Goal: Transaction & Acquisition: Book appointment/travel/reservation

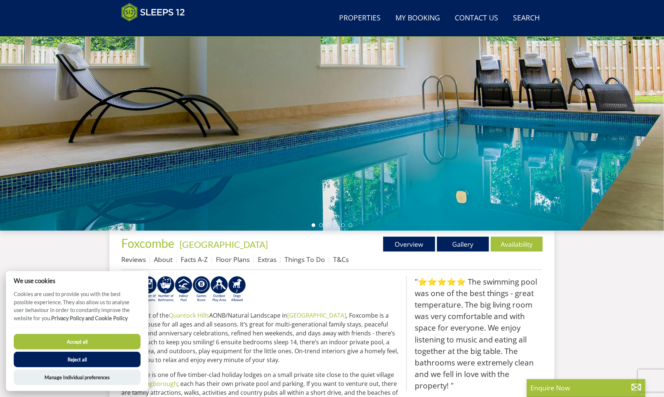
scroll to position [193, 0]
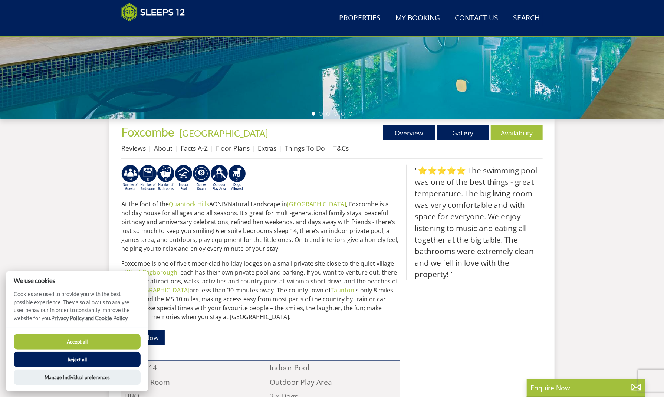
click at [114, 339] on button "Accept all" at bounding box center [77, 342] width 127 height 16
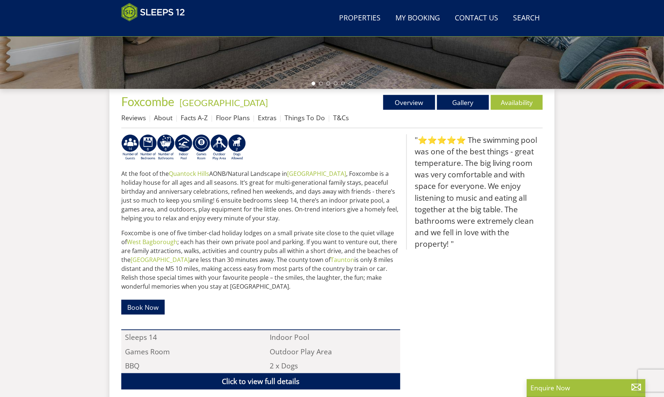
scroll to position [112, 0]
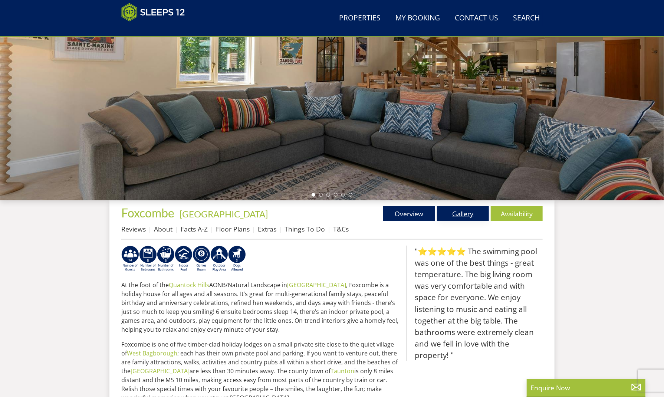
click at [467, 218] on link "Gallery" at bounding box center [463, 213] width 52 height 15
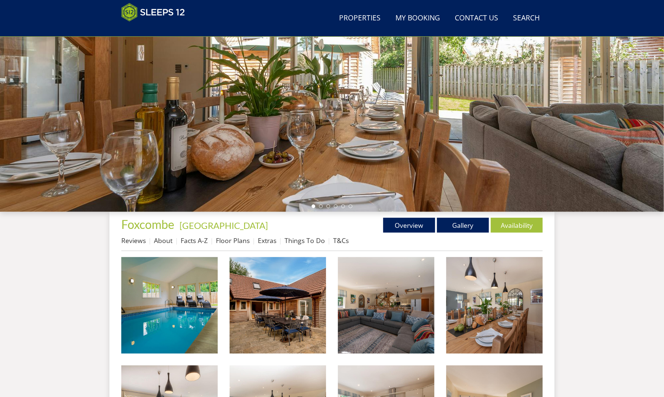
scroll to position [126, 0]
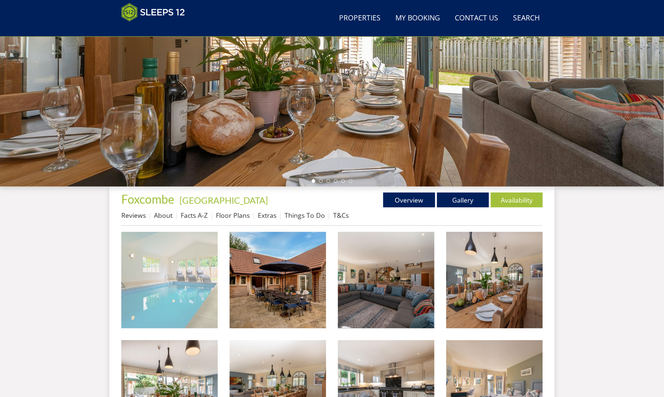
click at [182, 285] on img at bounding box center [169, 280] width 96 height 96
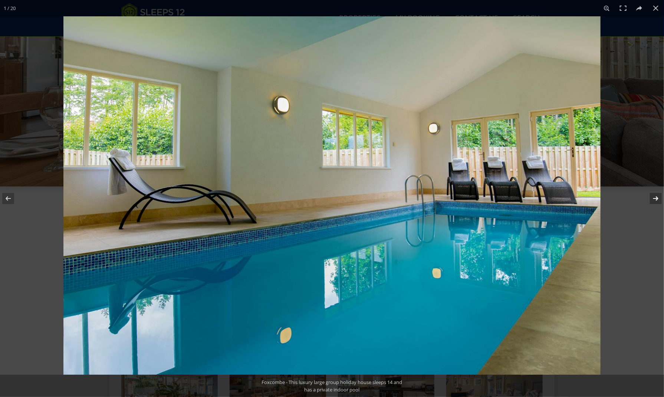
click at [659, 196] on button at bounding box center [651, 198] width 26 height 37
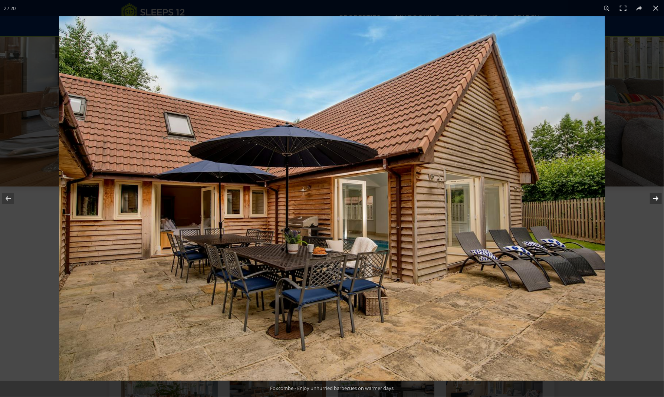
click at [659, 196] on button at bounding box center [651, 198] width 26 height 37
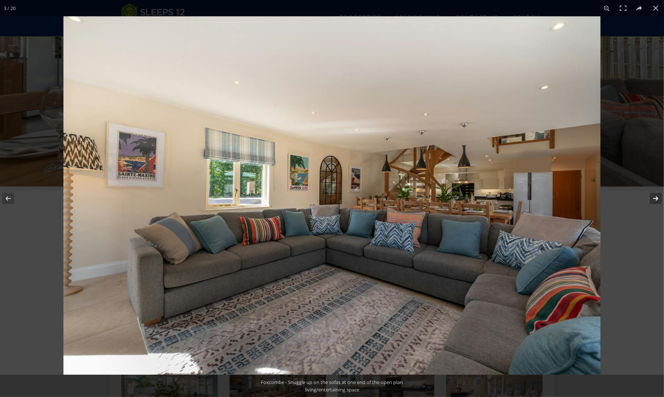
click at [658, 196] on button at bounding box center [651, 198] width 26 height 37
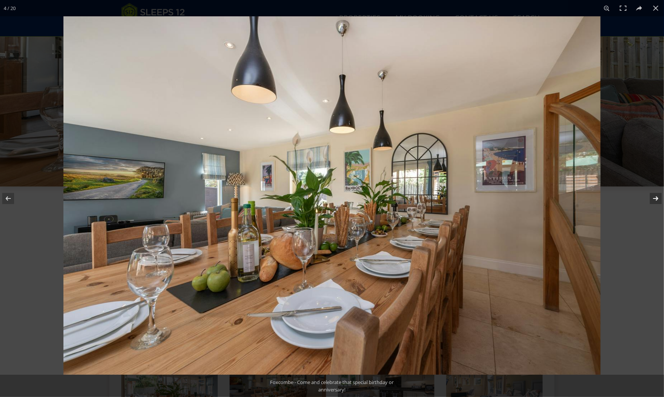
click at [658, 196] on button at bounding box center [651, 198] width 26 height 37
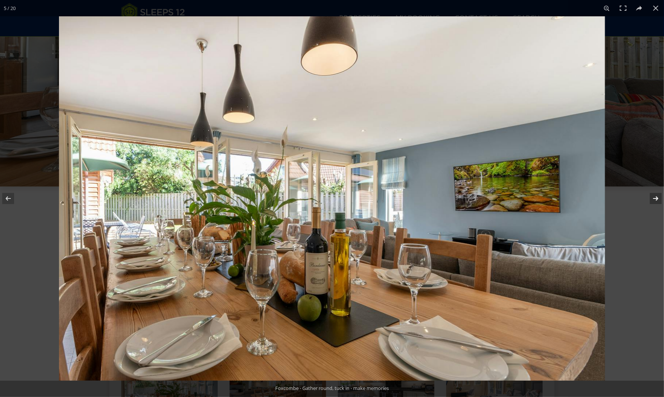
click at [654, 195] on button at bounding box center [651, 198] width 26 height 37
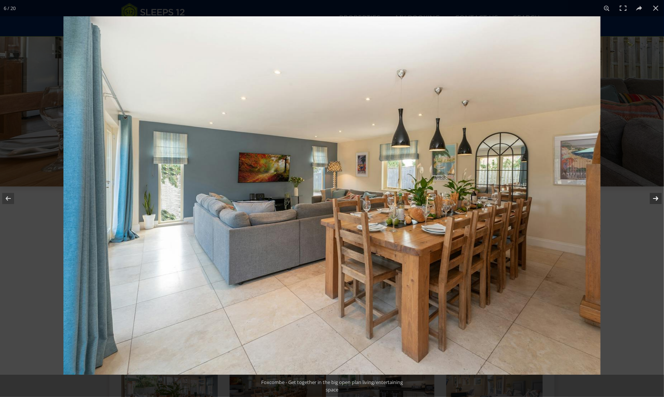
click at [654, 195] on button at bounding box center [651, 198] width 26 height 37
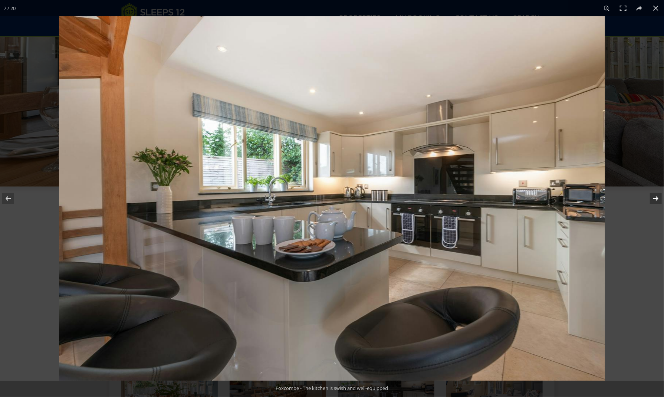
click at [653, 195] on button at bounding box center [651, 198] width 26 height 37
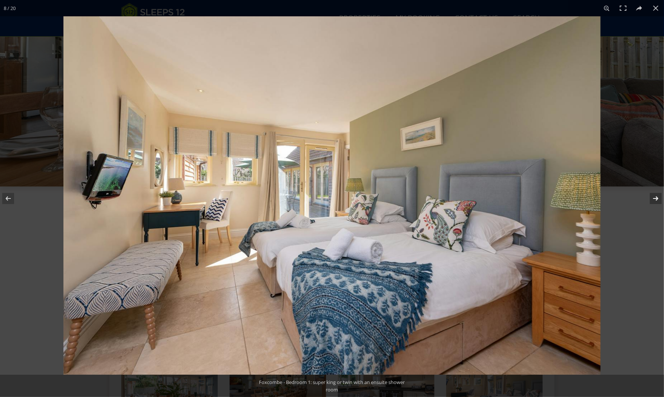
click at [653, 195] on button at bounding box center [651, 198] width 26 height 37
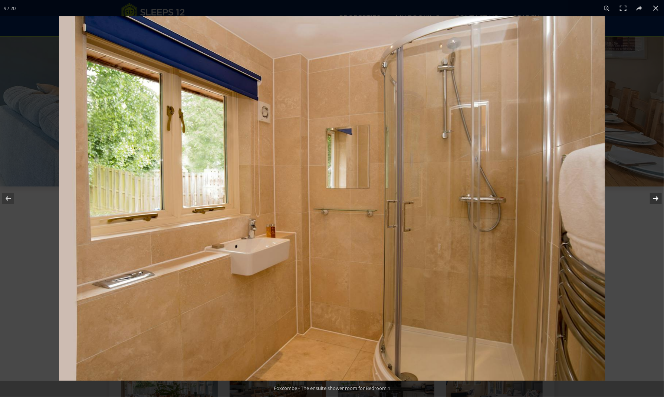
click at [653, 198] on button at bounding box center [651, 198] width 26 height 37
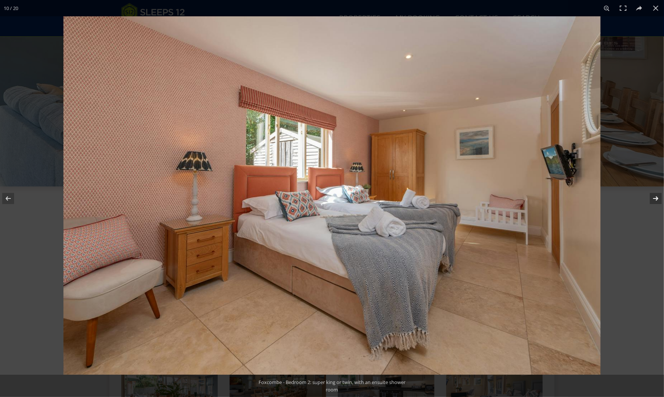
click at [653, 198] on button at bounding box center [651, 198] width 26 height 37
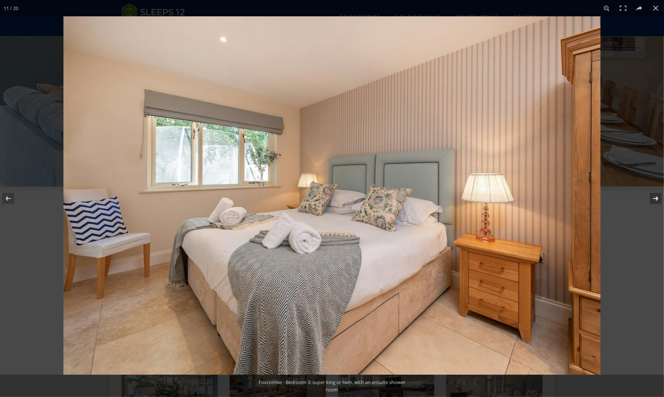
click at [652, 198] on button at bounding box center [651, 198] width 26 height 37
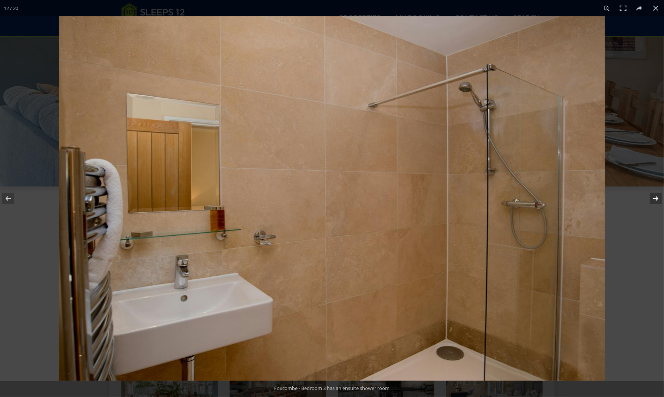
click at [652, 198] on button at bounding box center [651, 198] width 26 height 37
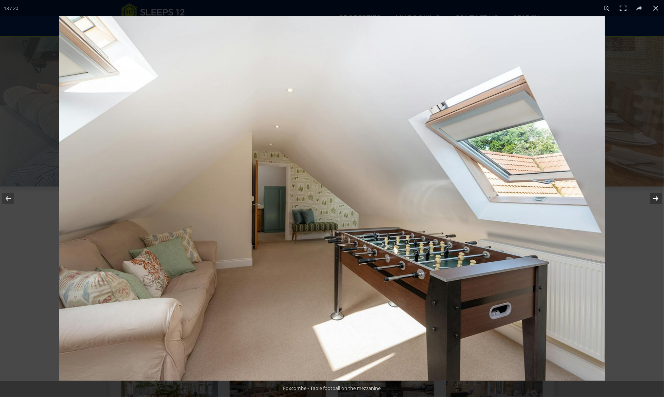
click at [652, 198] on button at bounding box center [651, 198] width 26 height 37
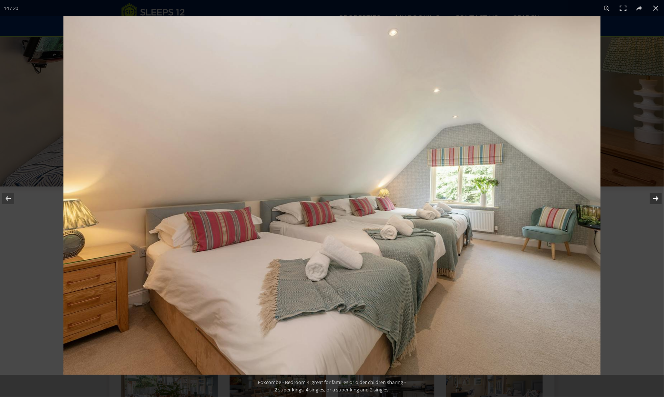
click at [649, 195] on button at bounding box center [651, 198] width 26 height 37
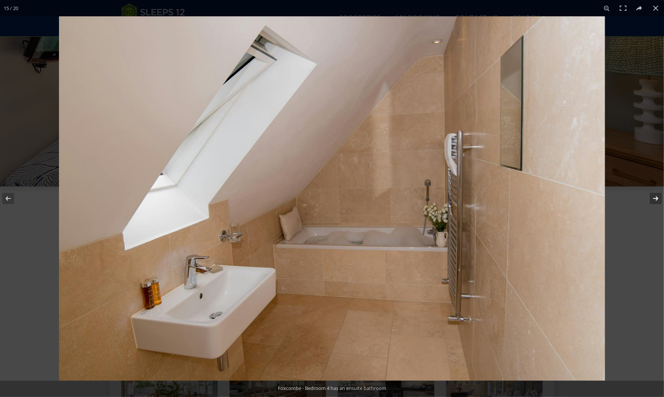
click at [648, 194] on button at bounding box center [651, 198] width 26 height 37
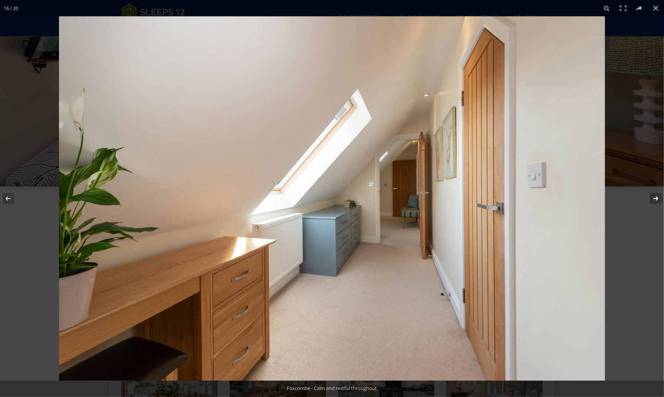
click at [648, 194] on button at bounding box center [651, 198] width 26 height 37
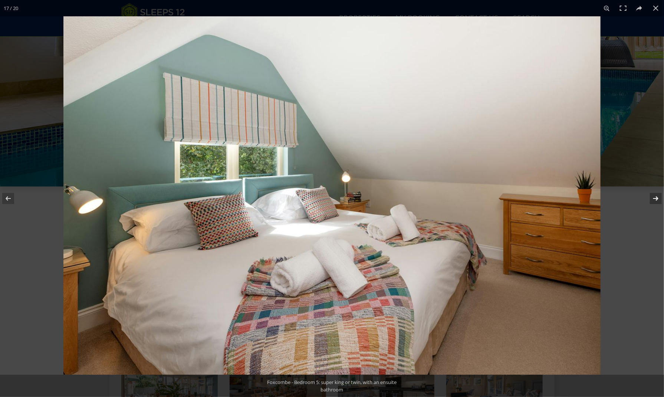
click at [648, 194] on button at bounding box center [651, 198] width 26 height 37
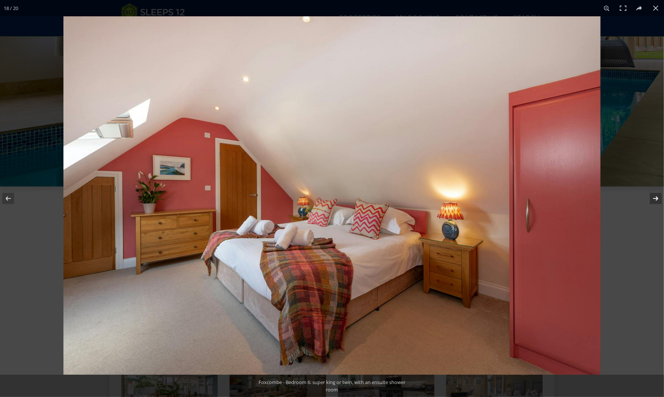
click at [648, 194] on button at bounding box center [651, 198] width 26 height 37
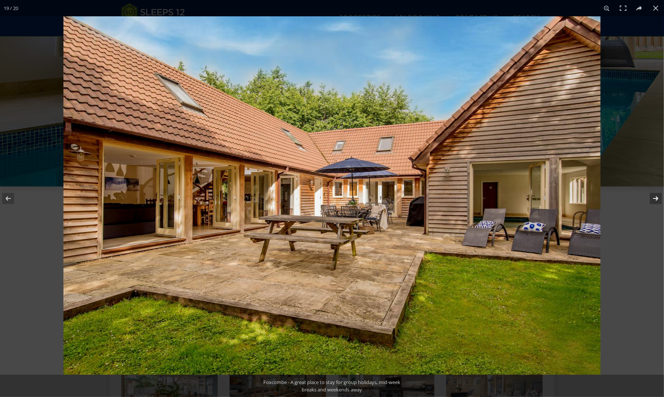
click at [648, 194] on button at bounding box center [651, 198] width 26 height 37
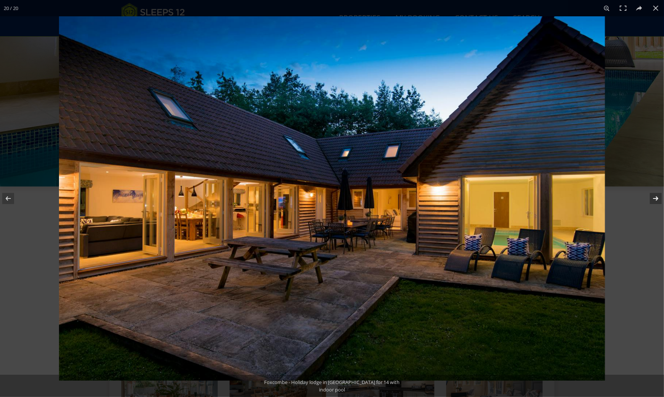
click at [648, 194] on button at bounding box center [651, 198] width 26 height 37
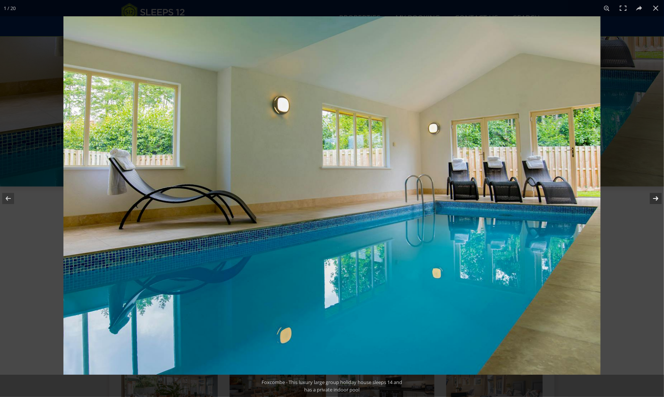
click at [648, 194] on button at bounding box center [651, 198] width 26 height 37
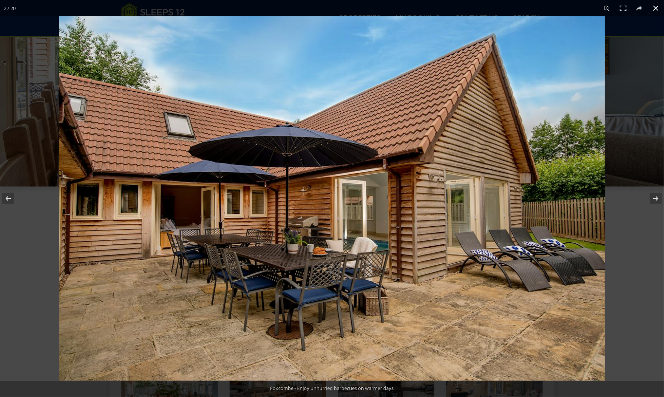
click at [654, 7] on button at bounding box center [655, 8] width 16 height 16
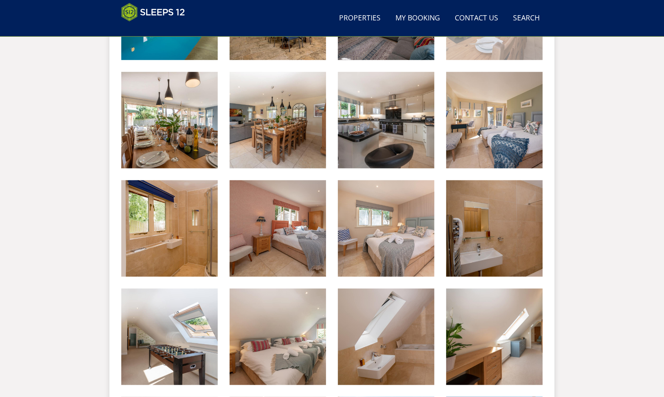
scroll to position [381, 0]
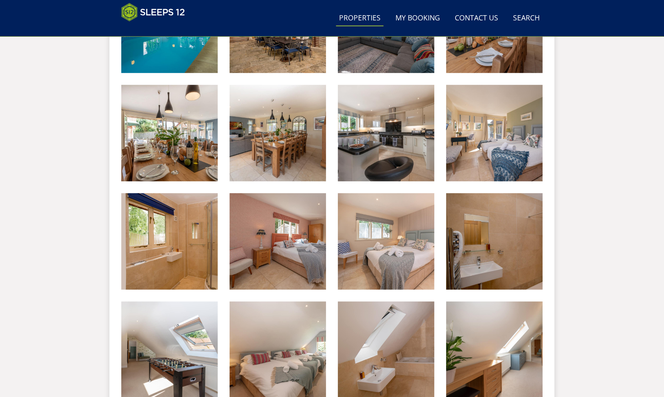
click at [375, 20] on link "Properties" at bounding box center [359, 18] width 47 height 17
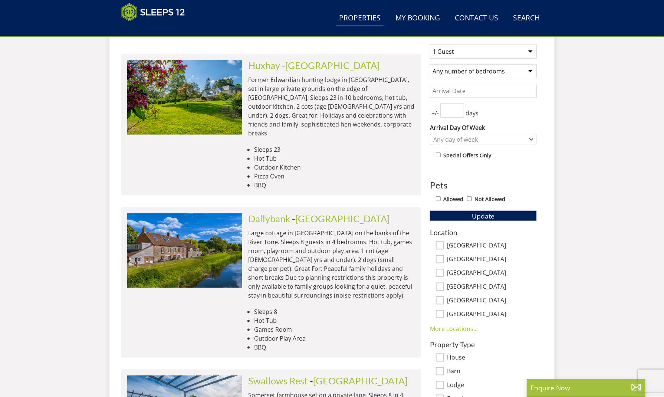
scroll to position [310, 0]
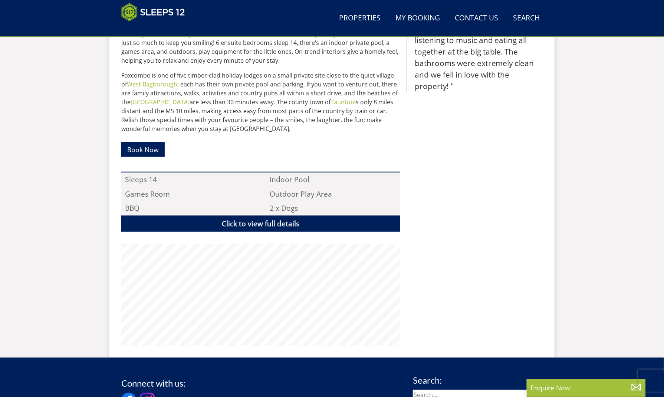
scroll to position [112, 0]
